Goal: Transaction & Acquisition: Purchase product/service

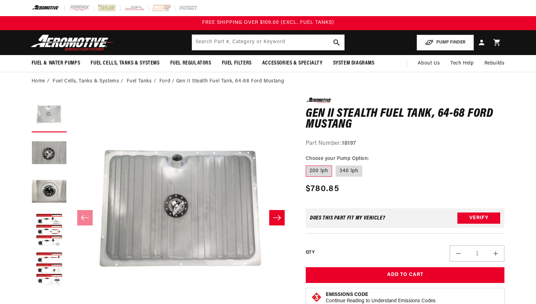
click at [48, 119] on button "Load image 1 in gallery view" at bounding box center [49, 115] width 35 height 35
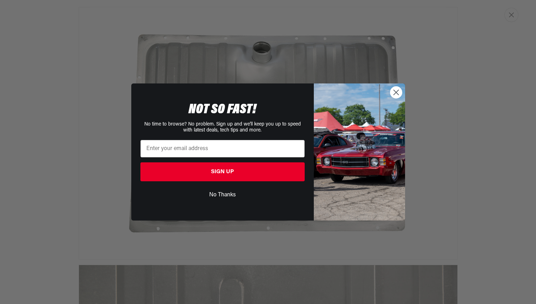
click at [399, 93] on circle "Close dialog" at bounding box center [396, 93] width 12 height 12
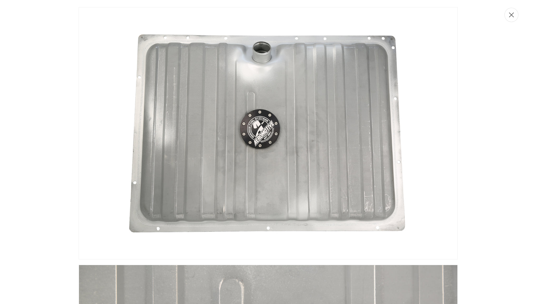
click at [512, 15] on icon "Close" at bounding box center [511, 15] width 5 height 5
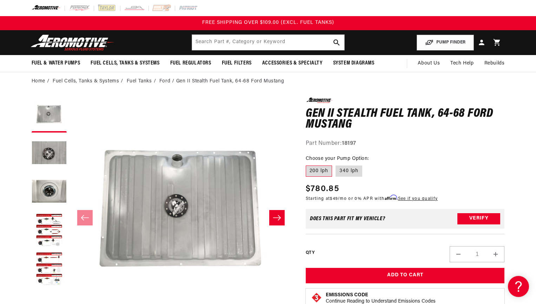
click at [278, 223] on button "Slide right" at bounding box center [276, 217] width 15 height 15
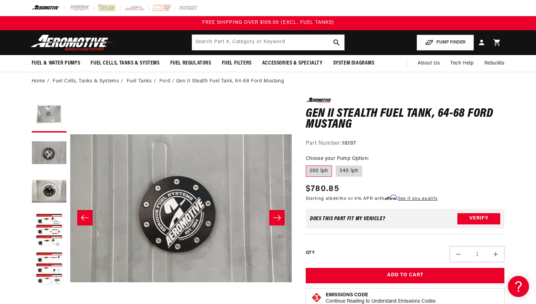
click at [278, 223] on button "Slide right" at bounding box center [276, 217] width 15 height 15
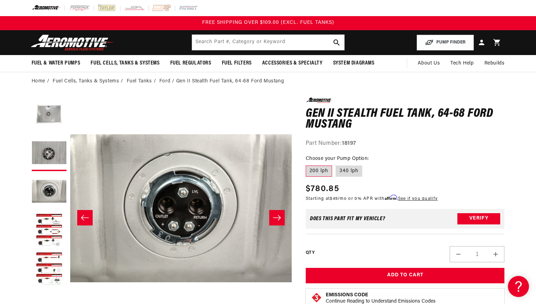
scroll to position [0, 443]
click at [278, 221] on icon "Slide right" at bounding box center [277, 217] width 8 height 7
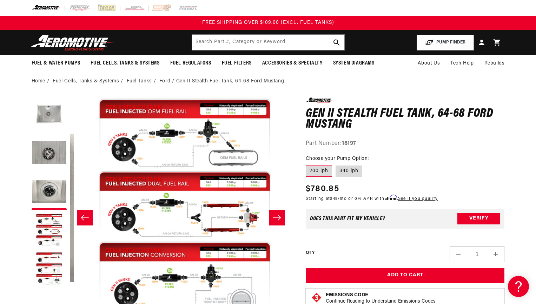
scroll to position [0, 665]
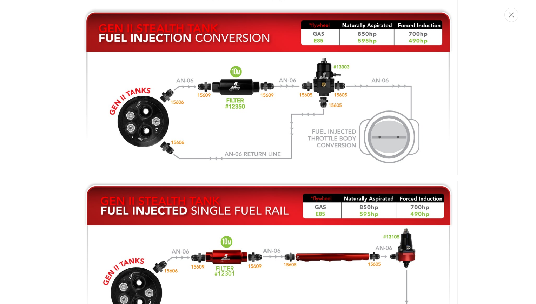
scroll to position [1081, 0]
